Goal: Task Accomplishment & Management: Use online tool/utility

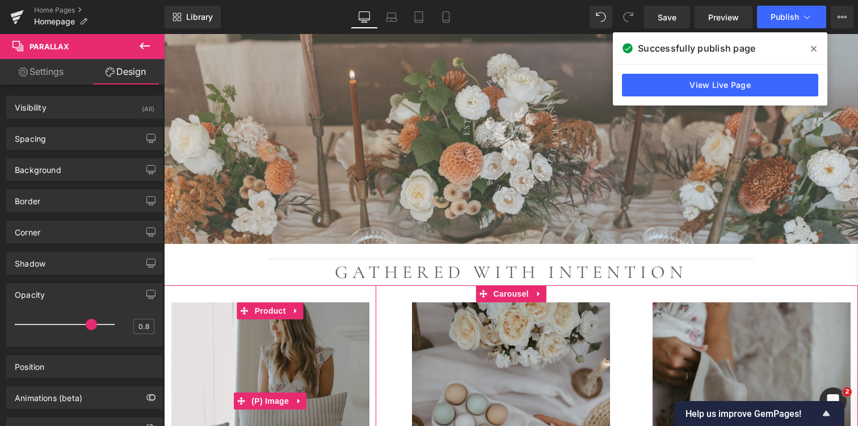
scroll to position [1336, 0]
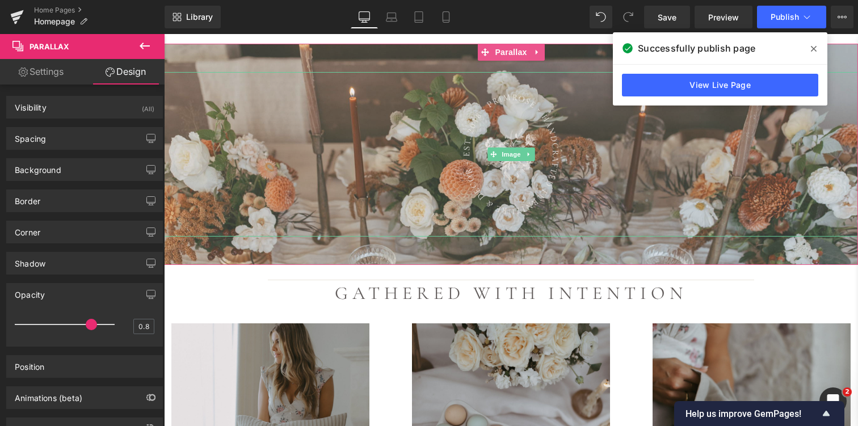
click at [246, 177] on div at bounding box center [511, 154] width 694 height 165
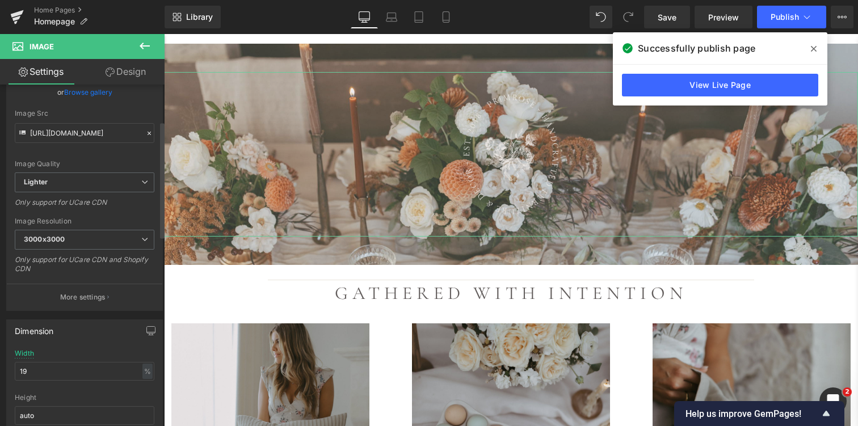
scroll to position [0, 0]
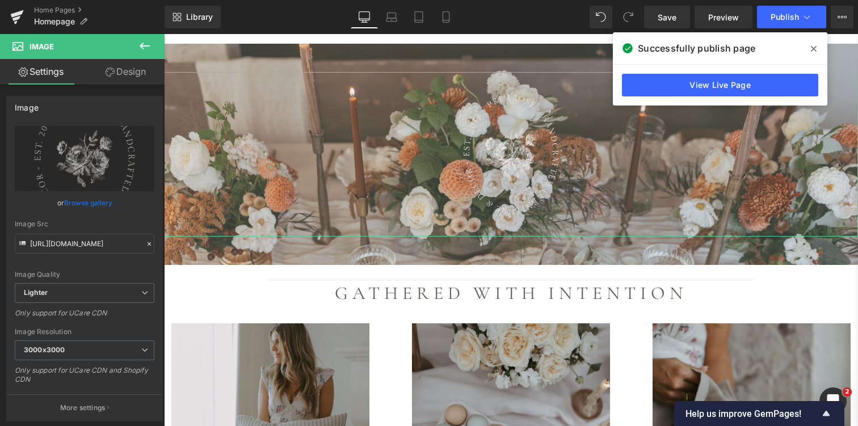
click at [127, 72] on link "Design" at bounding box center [126, 72] width 82 height 26
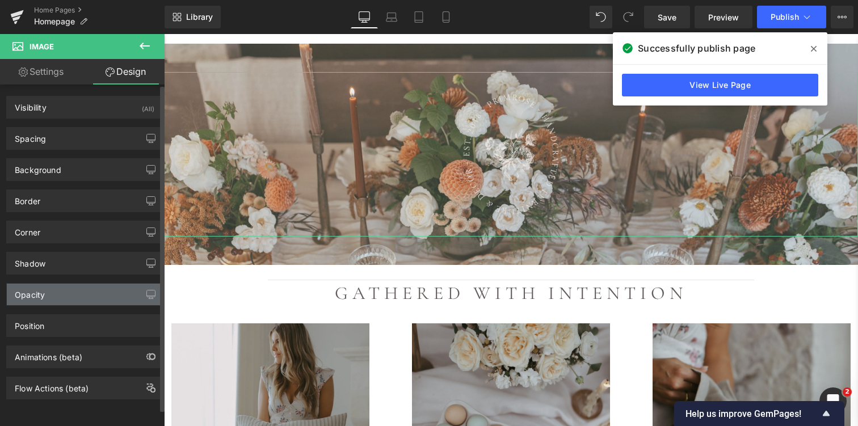
click at [68, 293] on div "Opacity" at bounding box center [84, 295] width 155 height 22
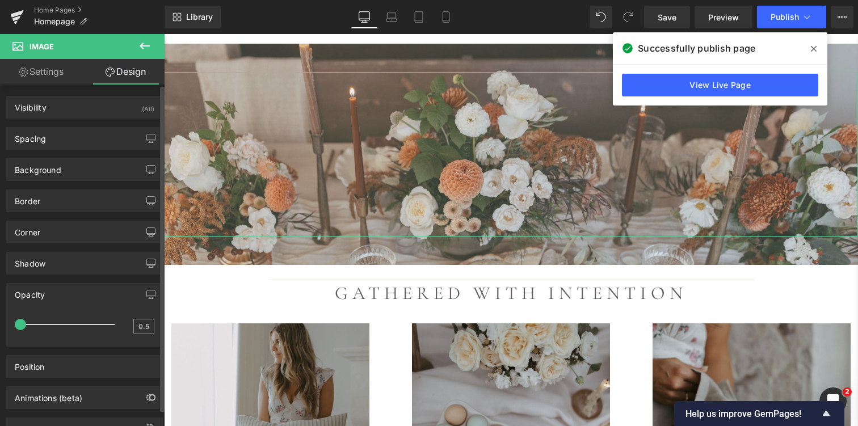
type input "1"
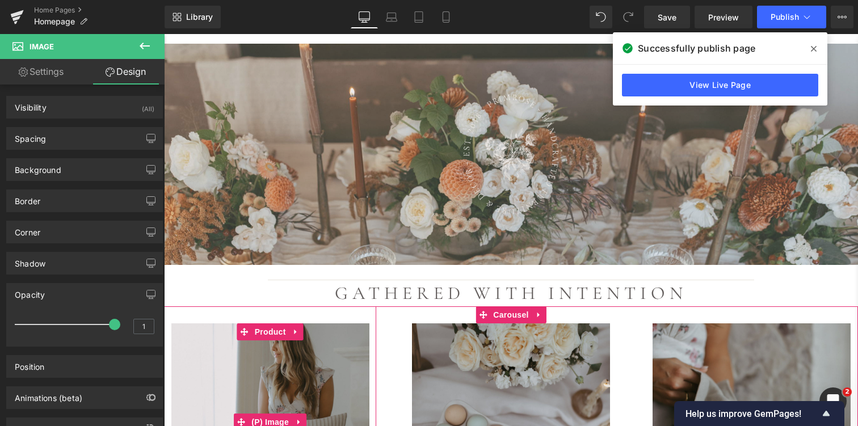
drag, startPoint x: 271, startPoint y: 361, endPoint x: 236, endPoint y: 335, distance: 43.5
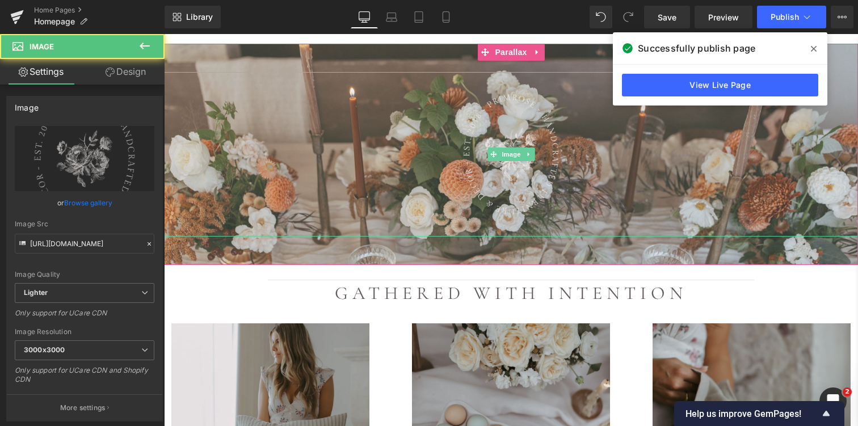
click at [246, 188] on div at bounding box center [511, 154] width 694 height 165
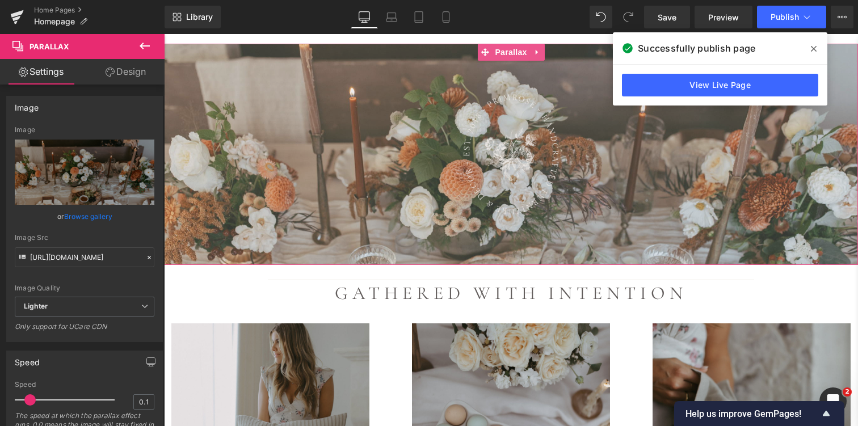
click at [221, 236] on div at bounding box center [511, 186] width 694 height 310
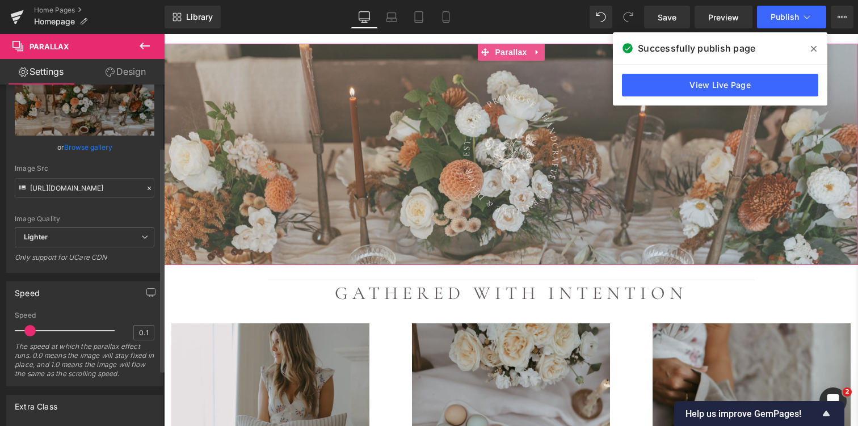
scroll to position [50, 0]
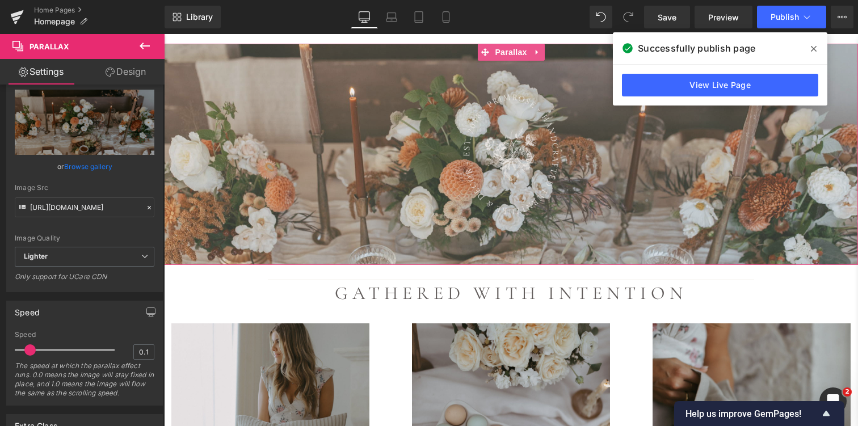
click at [128, 70] on link "Design" at bounding box center [126, 72] width 82 height 26
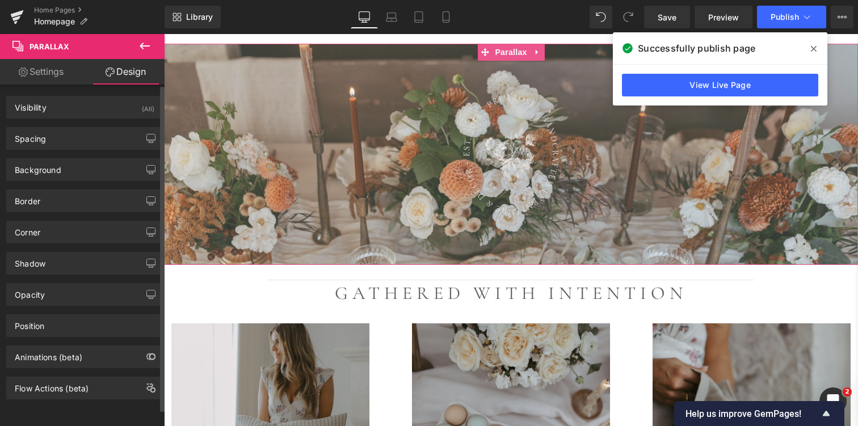
click at [66, 306] on div "Position Advanced option : Please proceed if you have coding knowledge. Relativ…" at bounding box center [85, 321] width 170 height 31
click at [65, 298] on div "Opacity" at bounding box center [84, 295] width 155 height 22
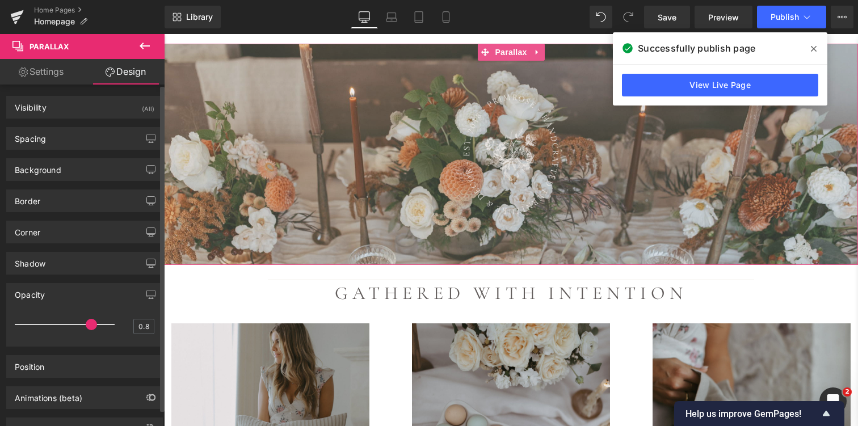
type input "0.9"
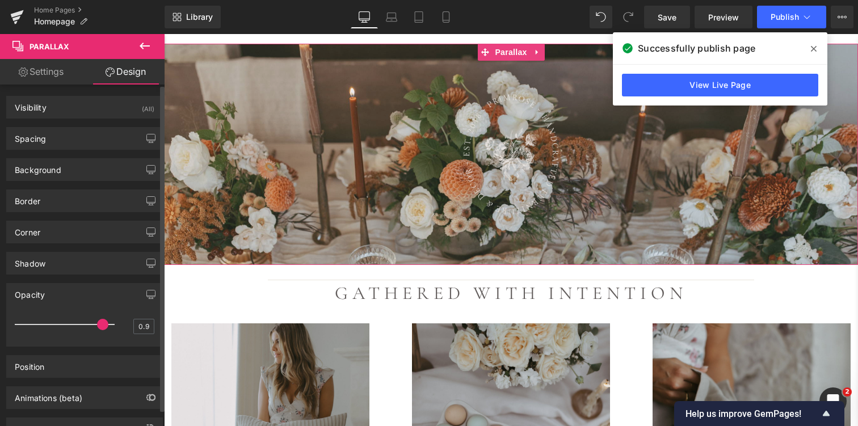
drag, startPoint x: 87, startPoint y: 327, endPoint x: 98, endPoint y: 326, distance: 10.2
click at [98, 326] on span at bounding box center [102, 324] width 11 height 11
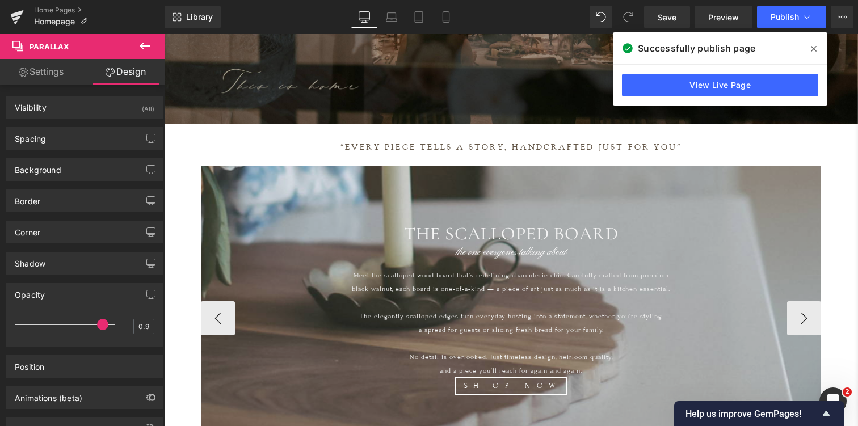
scroll to position [345, 0]
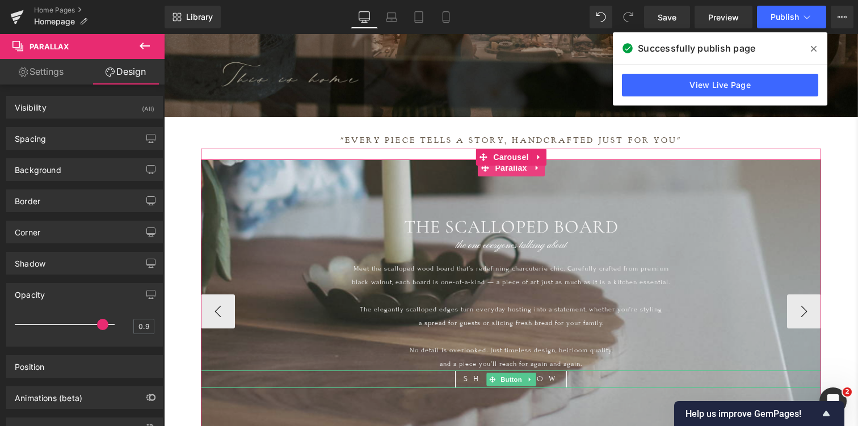
click at [208, 381] on div "SHOP NOW" at bounding box center [511, 380] width 620 height 18
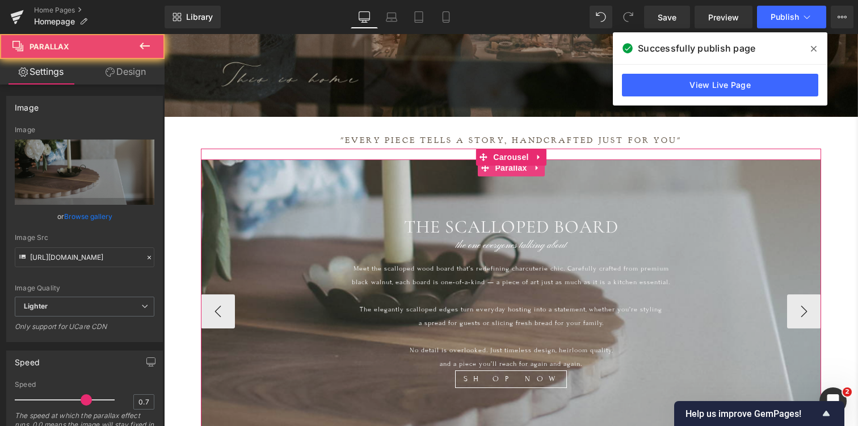
click at [214, 411] on div at bounding box center [511, 289] width 620 height 485
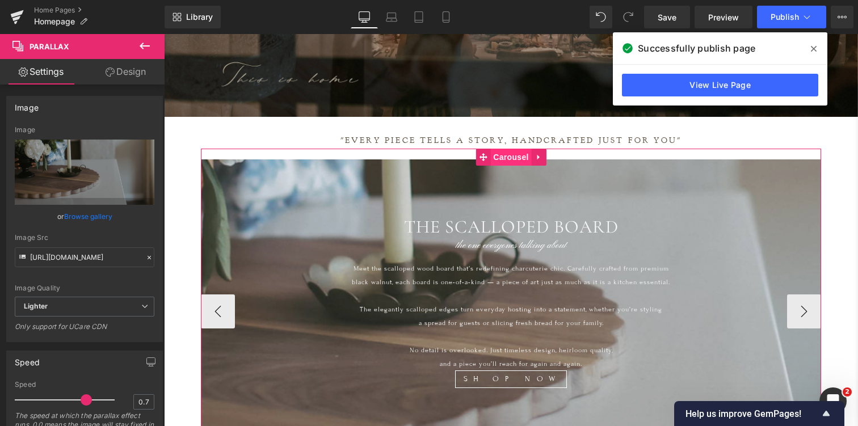
click at [510, 158] on span "Carousel" at bounding box center [510, 157] width 41 height 17
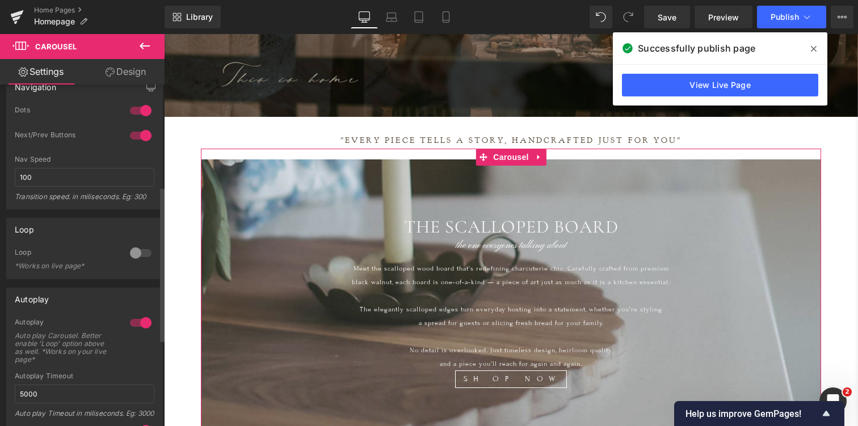
scroll to position [225, 0]
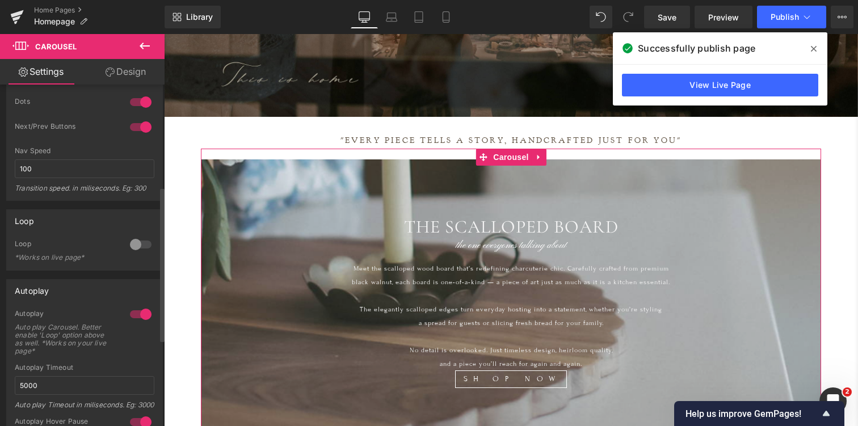
click at [135, 309] on div at bounding box center [140, 314] width 27 height 18
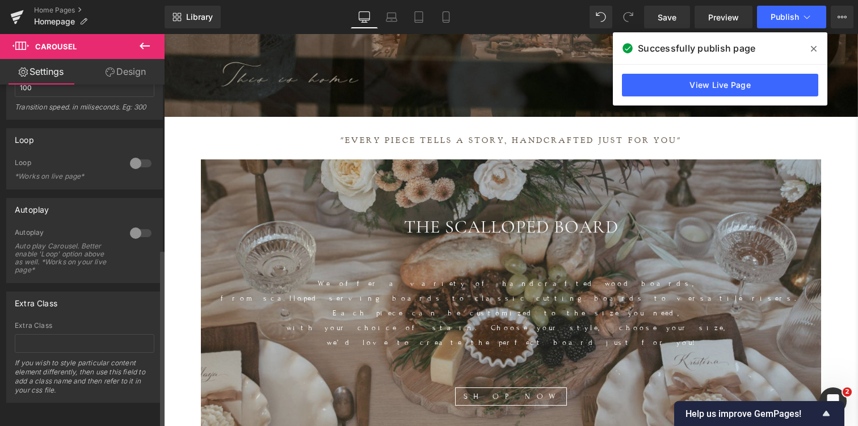
scroll to position [314, 0]
click at [784, 19] on span "Publish" at bounding box center [785, 16] width 28 height 9
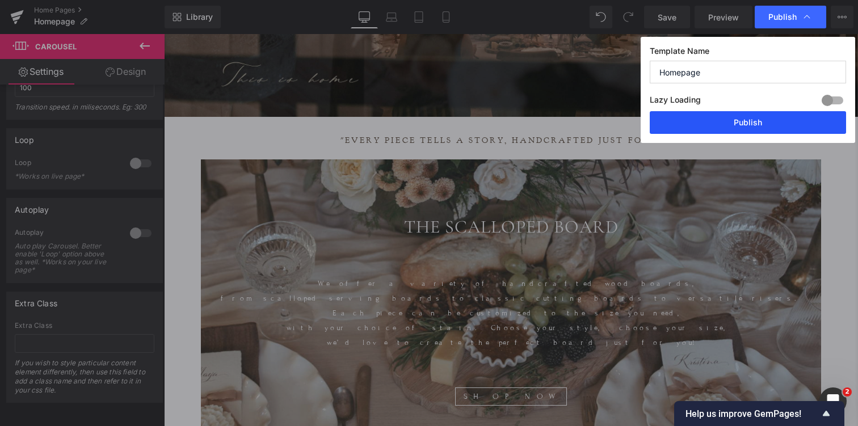
click at [735, 124] on button "Publish" at bounding box center [748, 122] width 196 height 23
